Goal: Transaction & Acquisition: Obtain resource

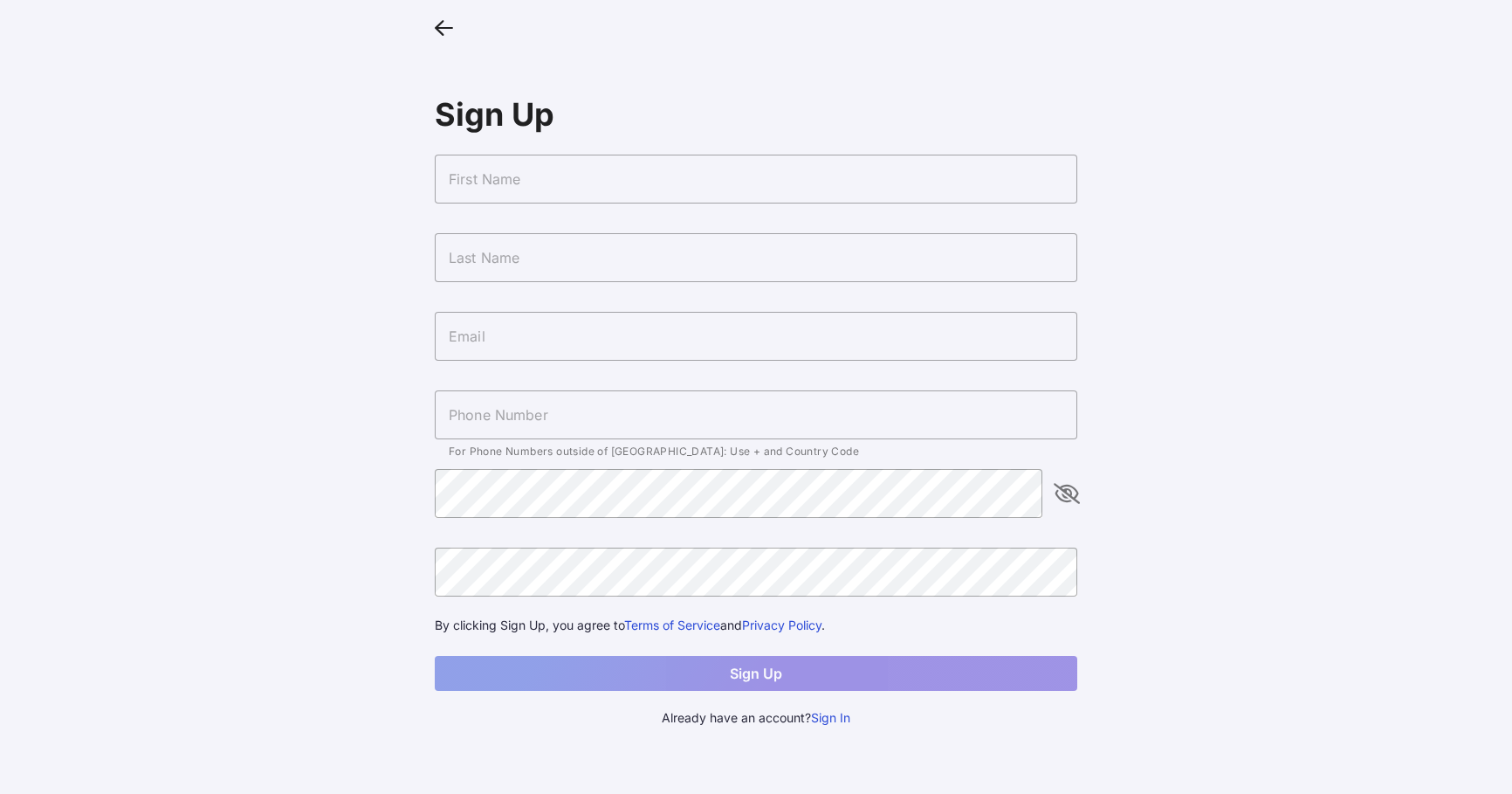
click at [844, 720] on button "Sign In" at bounding box center [831, 717] width 39 height 20
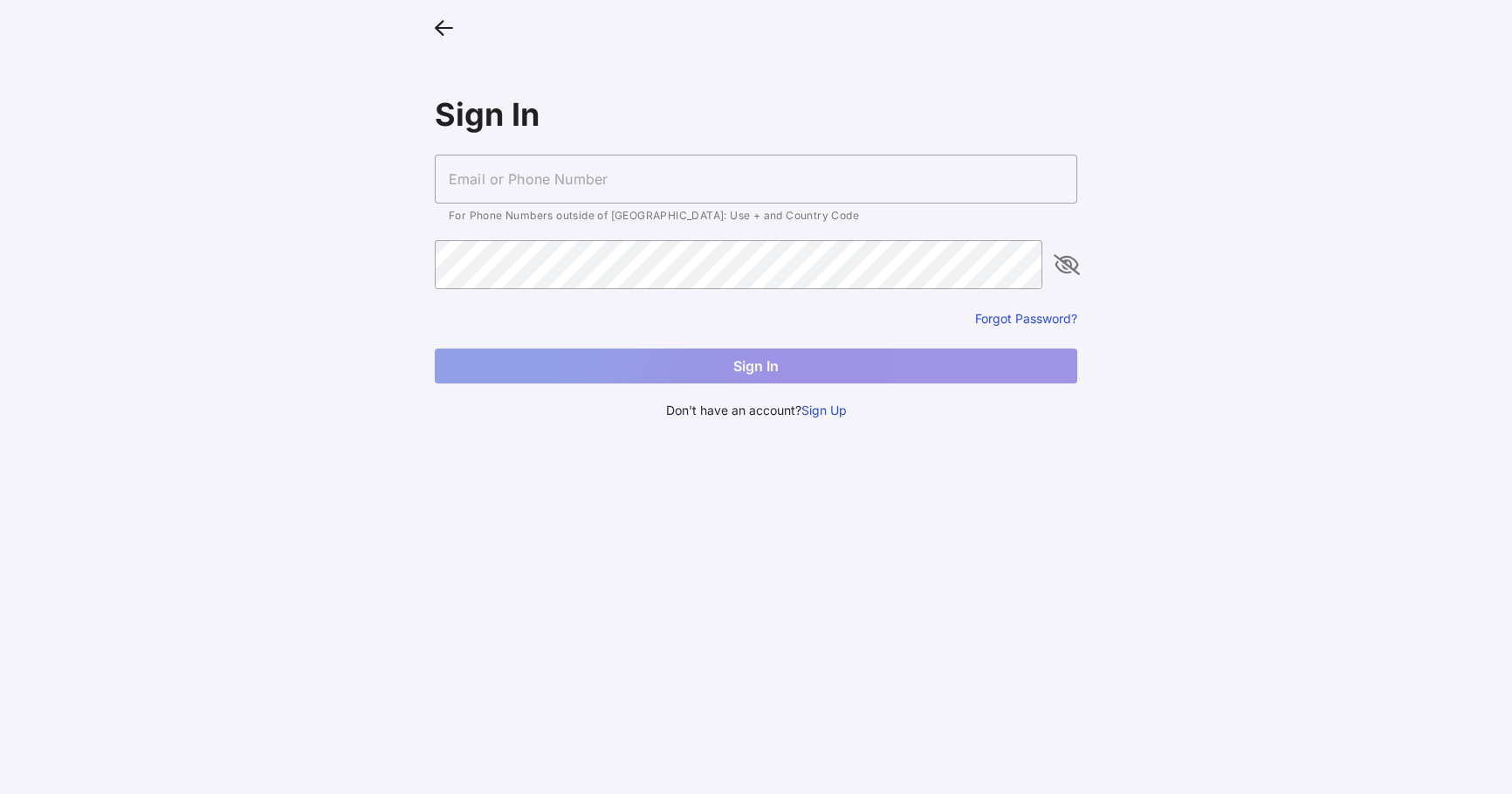
click at [543, 171] on input "text" at bounding box center [756, 178] width 643 height 49
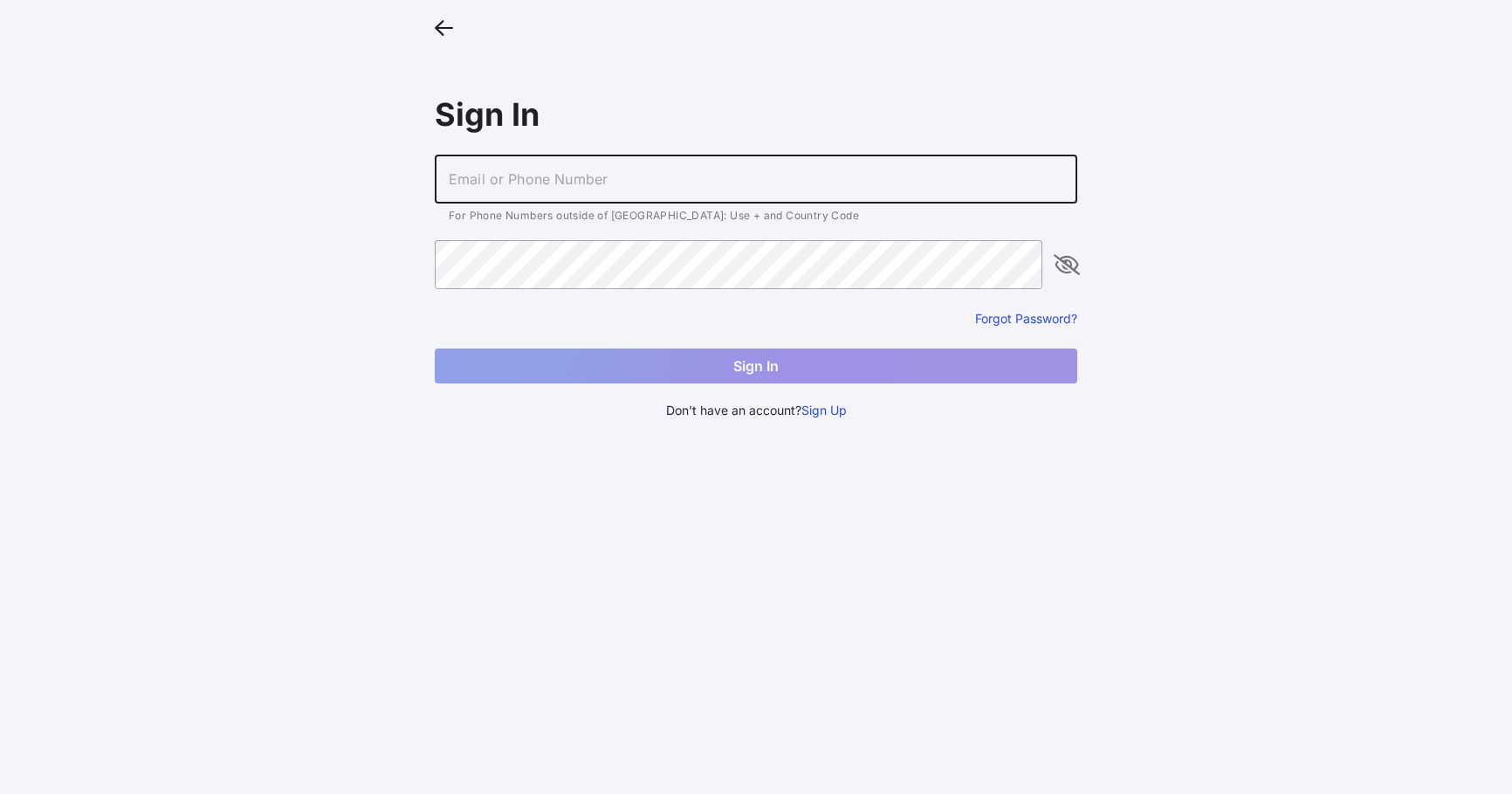
type input "[EMAIL_ADDRESS][DOMAIN_NAME]"
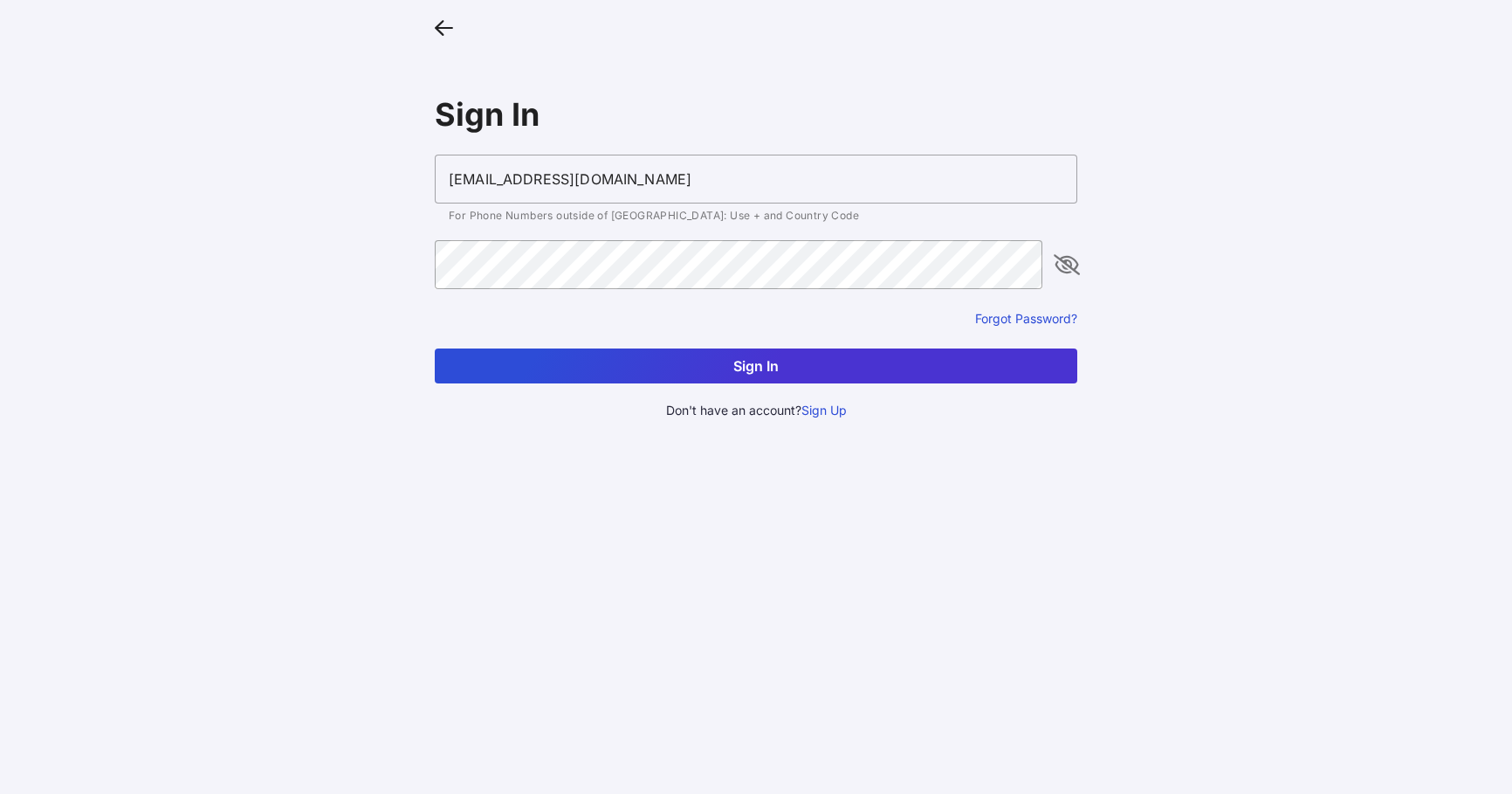
click at [737, 368] on button "Sign In" at bounding box center [756, 365] width 643 height 35
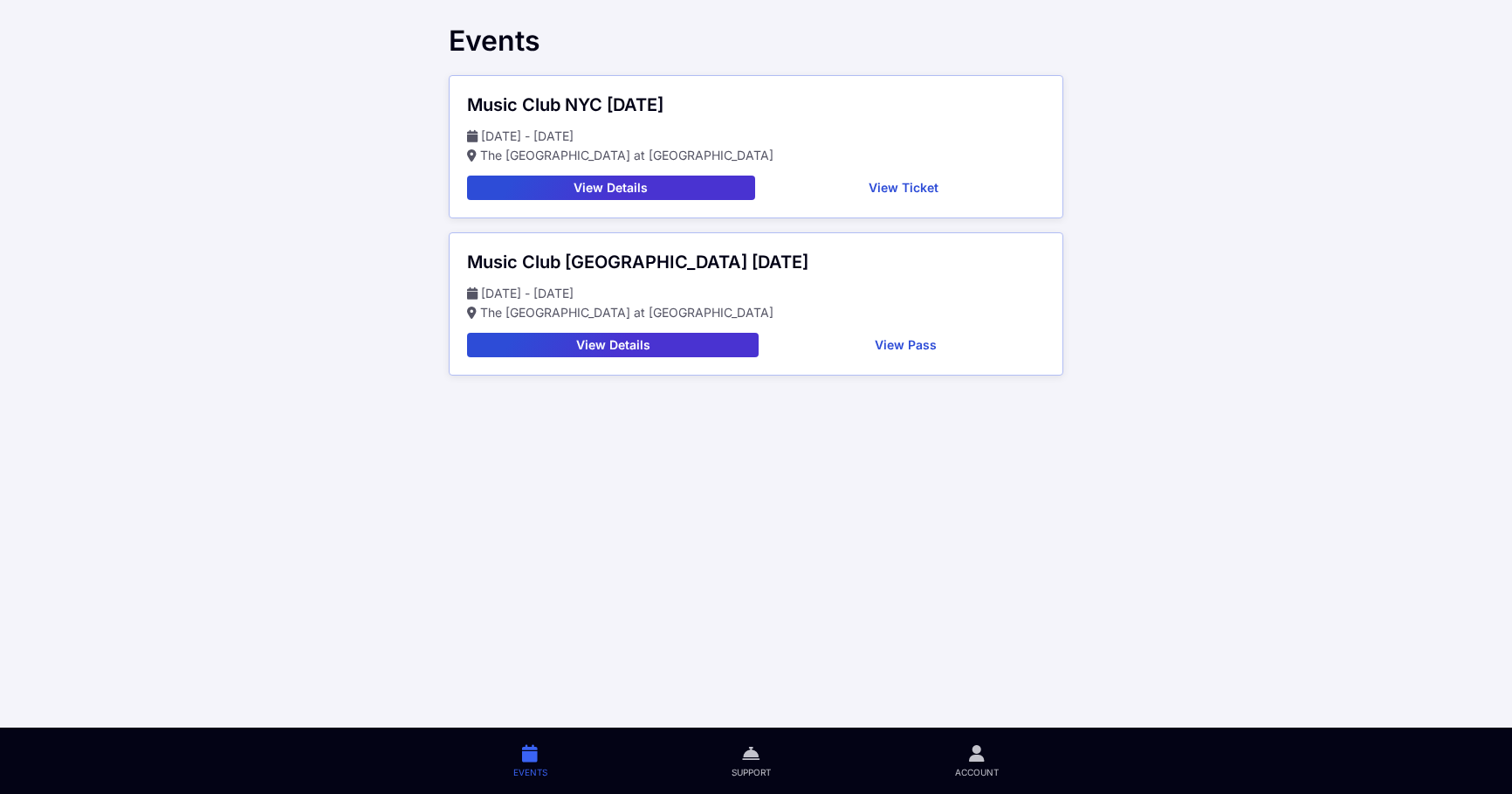
click at [906, 181] on button "View Ticket" at bounding box center [904, 188] width 284 height 24
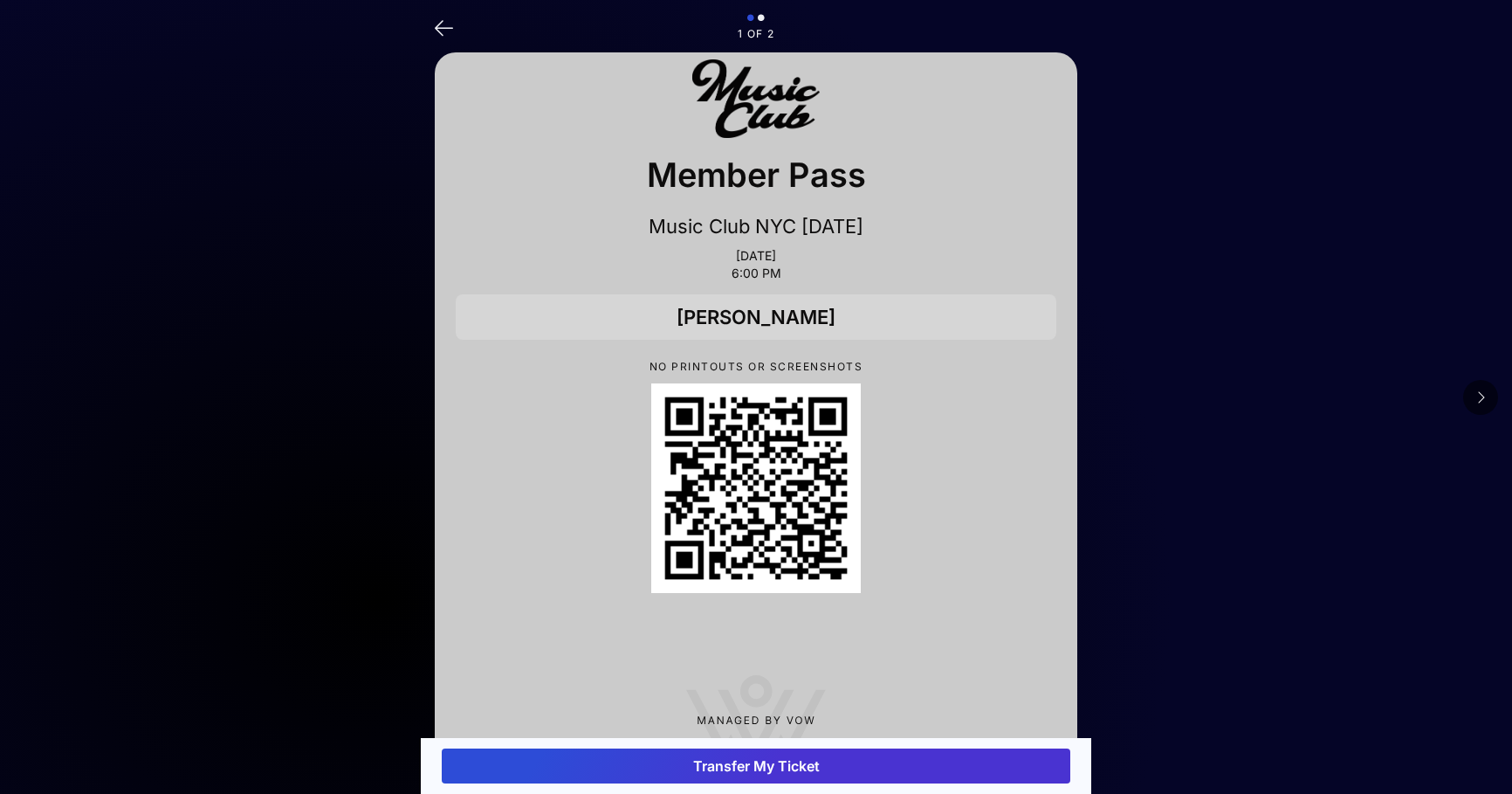
click at [761, 19] on icon at bounding box center [760, 19] width 7 height 10
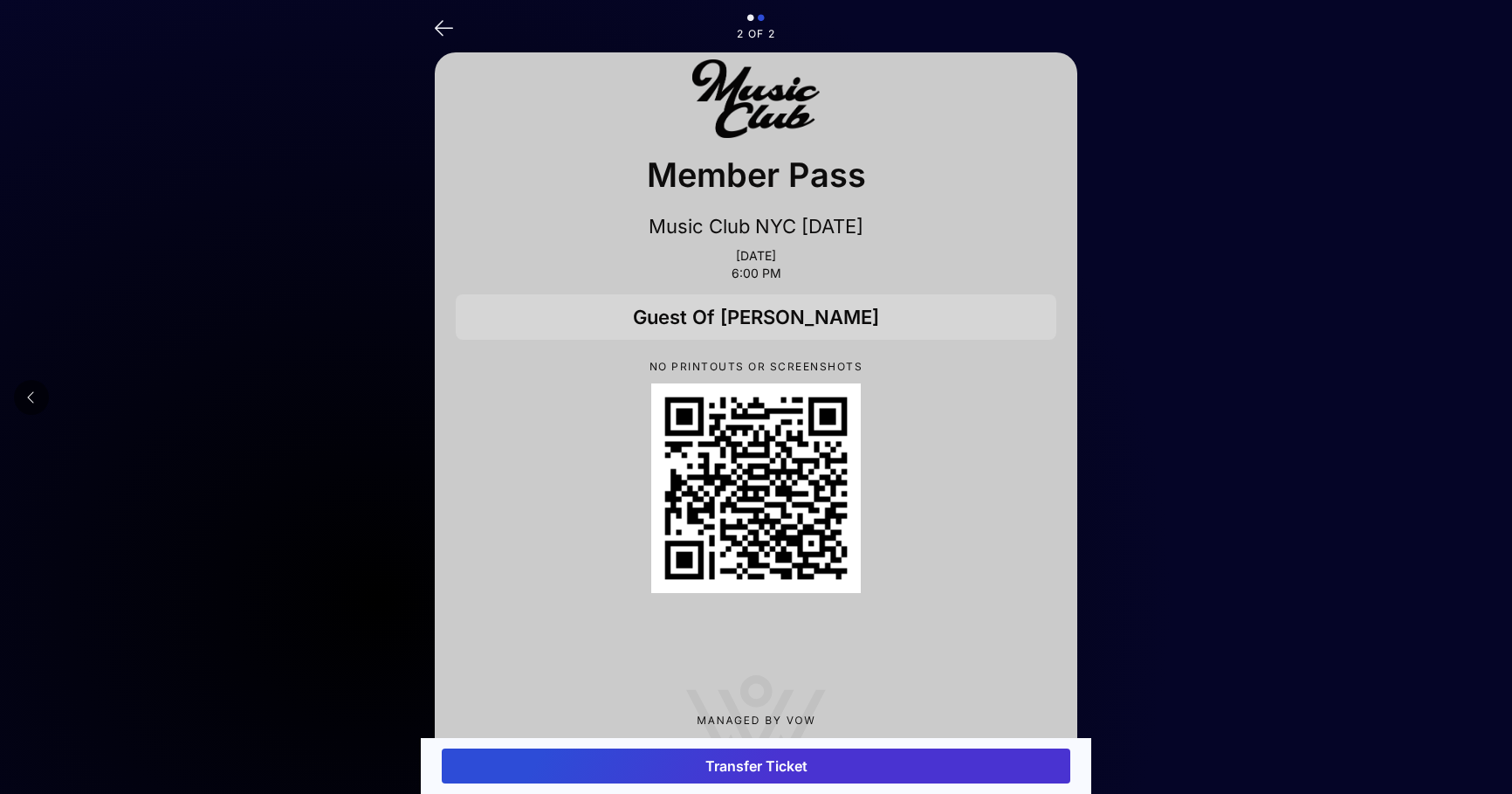
click at [750, 19] on icon at bounding box center [750, 19] width 7 height 10
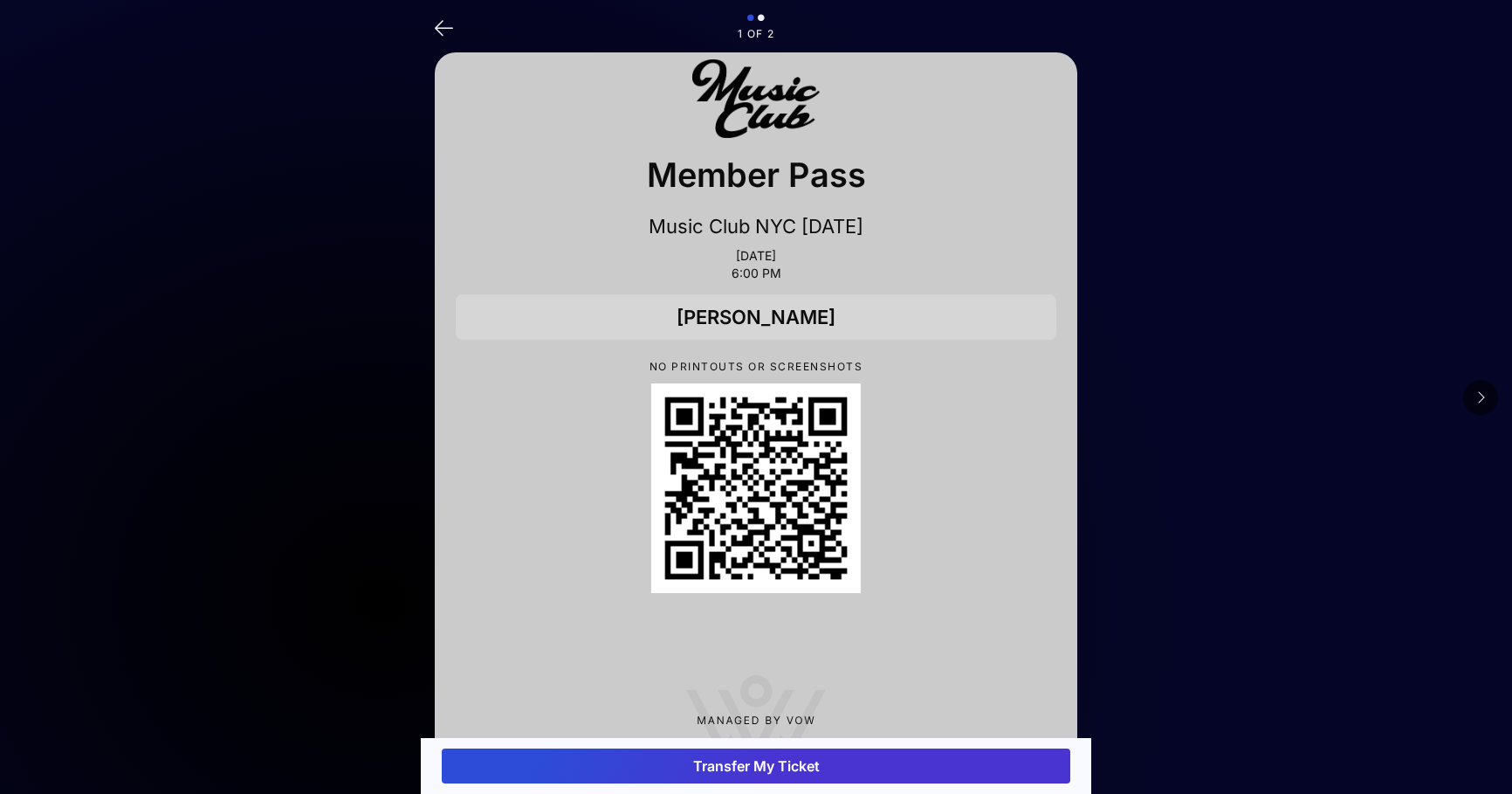
click at [446, 32] on icon at bounding box center [445, 26] width 19 height 25
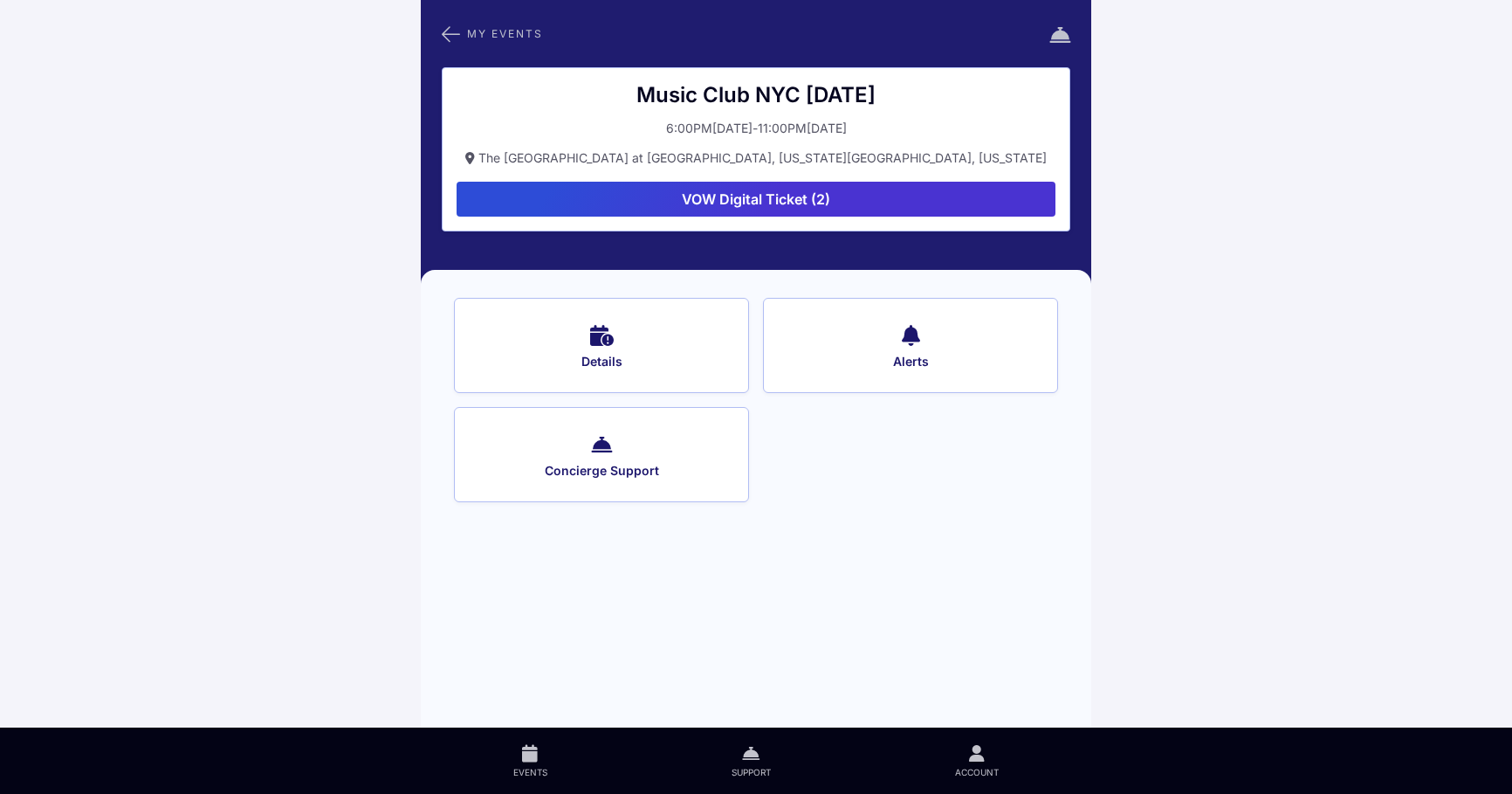
click at [780, 191] on button "VOW Digital Ticket (2)" at bounding box center [756, 198] width 599 height 35
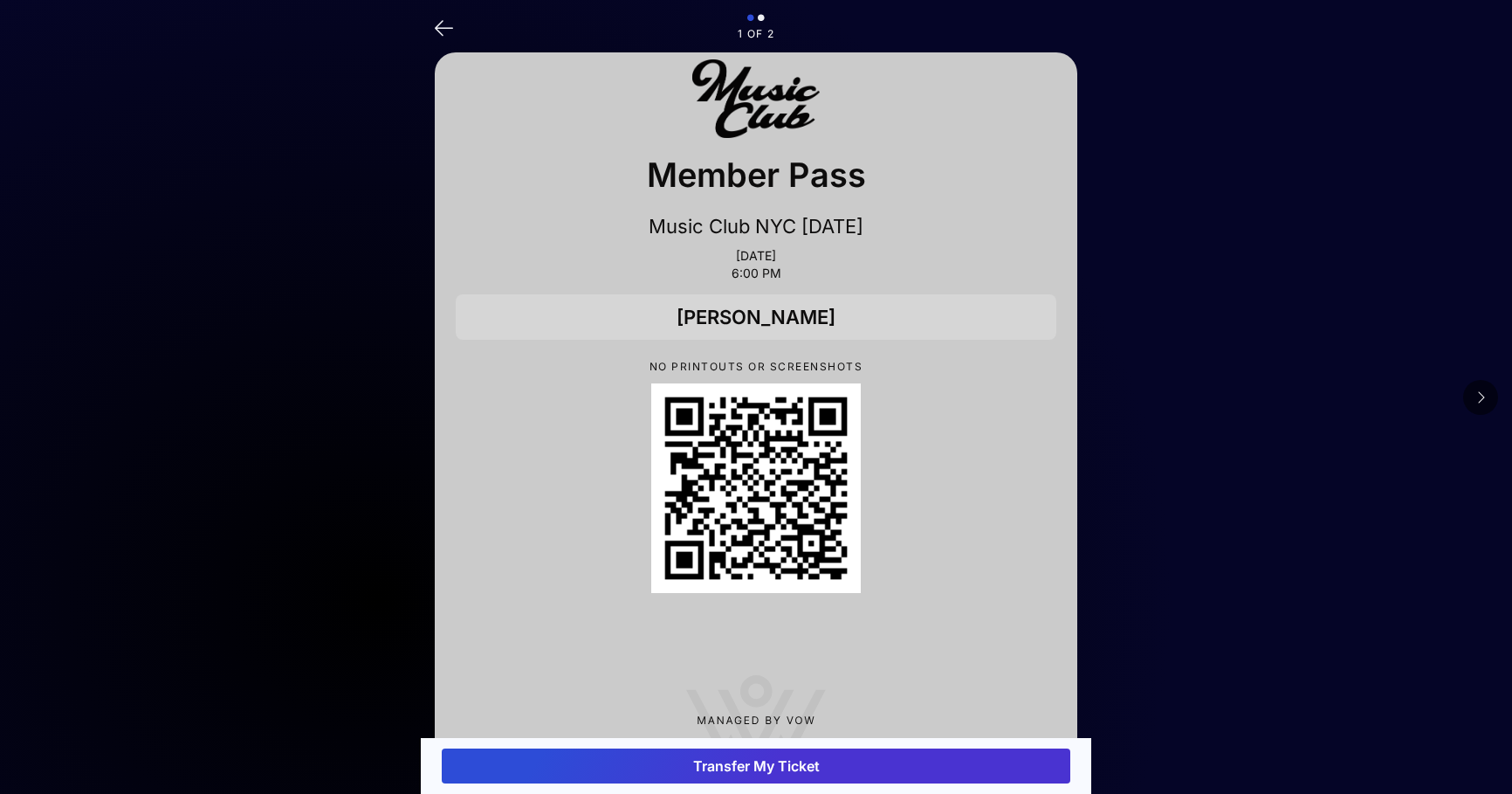
click at [455, 21] on div at bounding box center [756, 19] width 643 height 10
